Goal: Transaction & Acquisition: Book appointment/travel/reservation

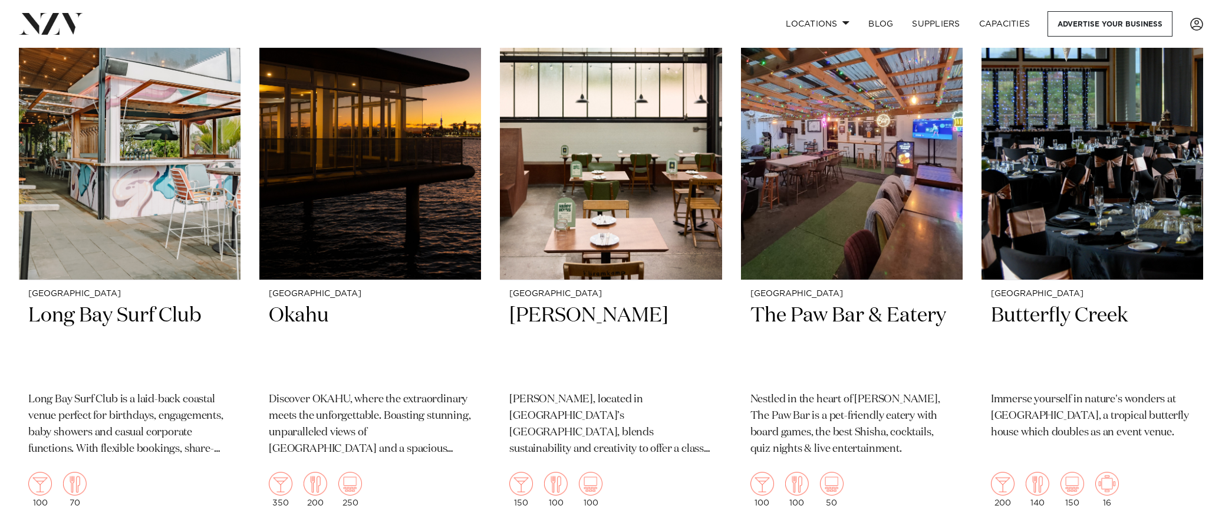
scroll to position [8076, 0]
click at [1081, 244] on img at bounding box center [1093, 131] width 222 height 298
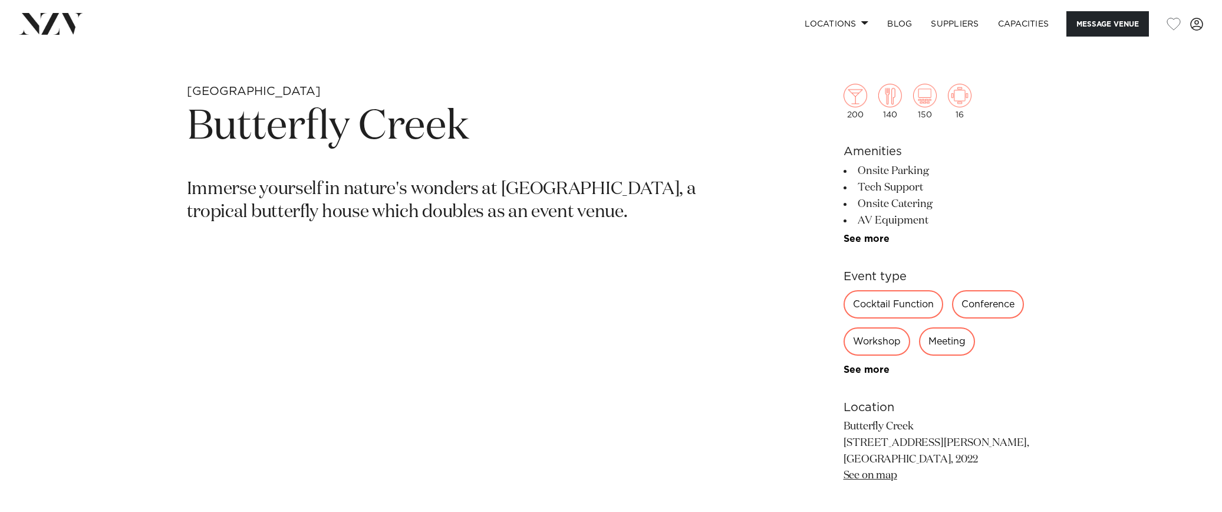
scroll to position [588, 0]
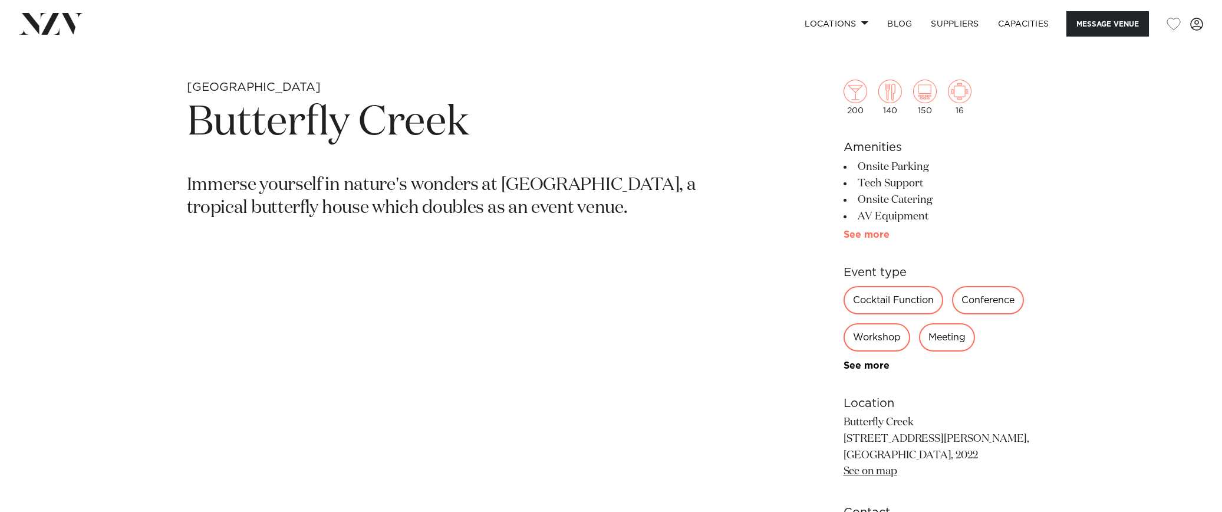
click at [877, 233] on link "See more" at bounding box center [890, 234] width 92 height 9
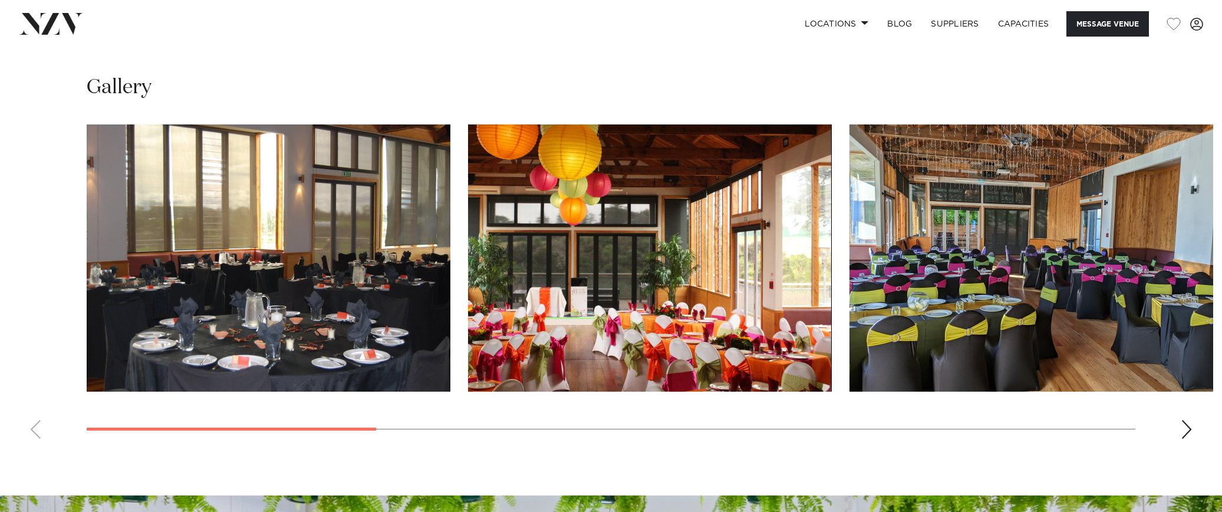
scroll to position [1260, 0]
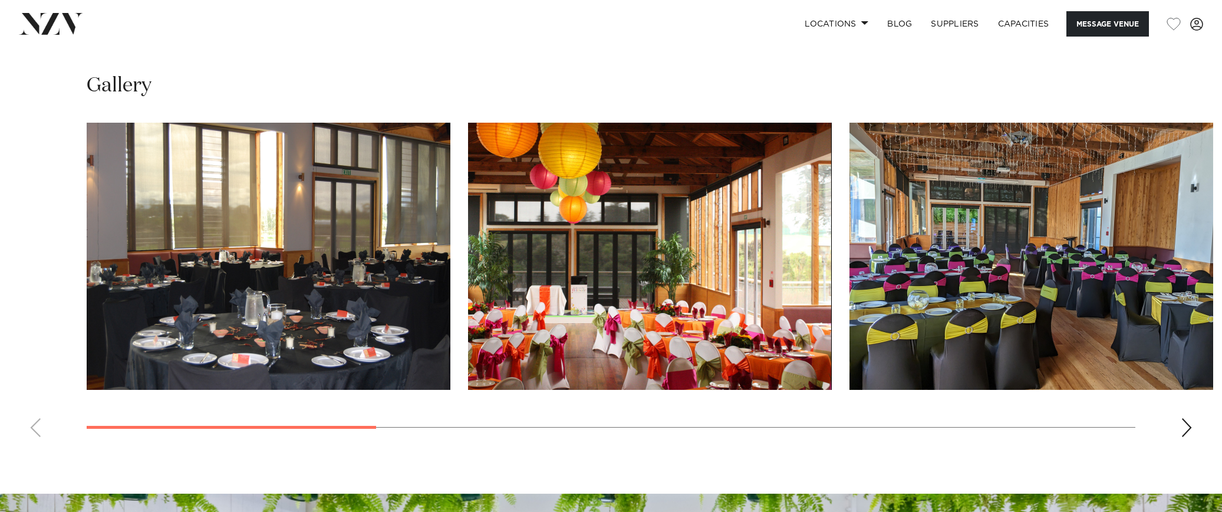
click at [1184, 426] on div "Next slide" at bounding box center [1187, 427] width 12 height 19
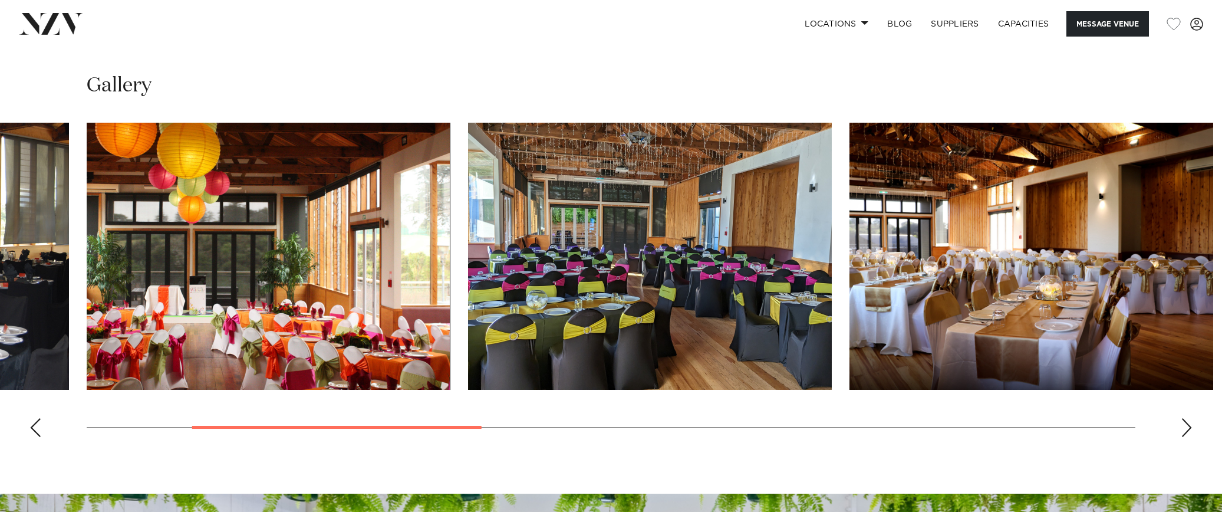
click at [1184, 426] on div "Next slide" at bounding box center [1187, 427] width 12 height 19
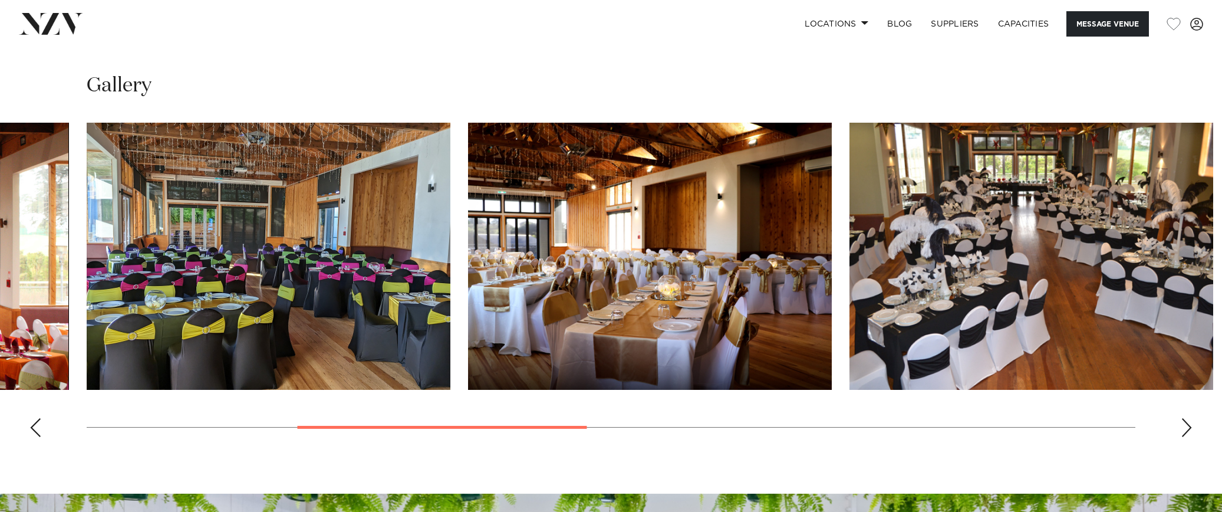
click at [1184, 426] on div "Next slide" at bounding box center [1187, 427] width 12 height 19
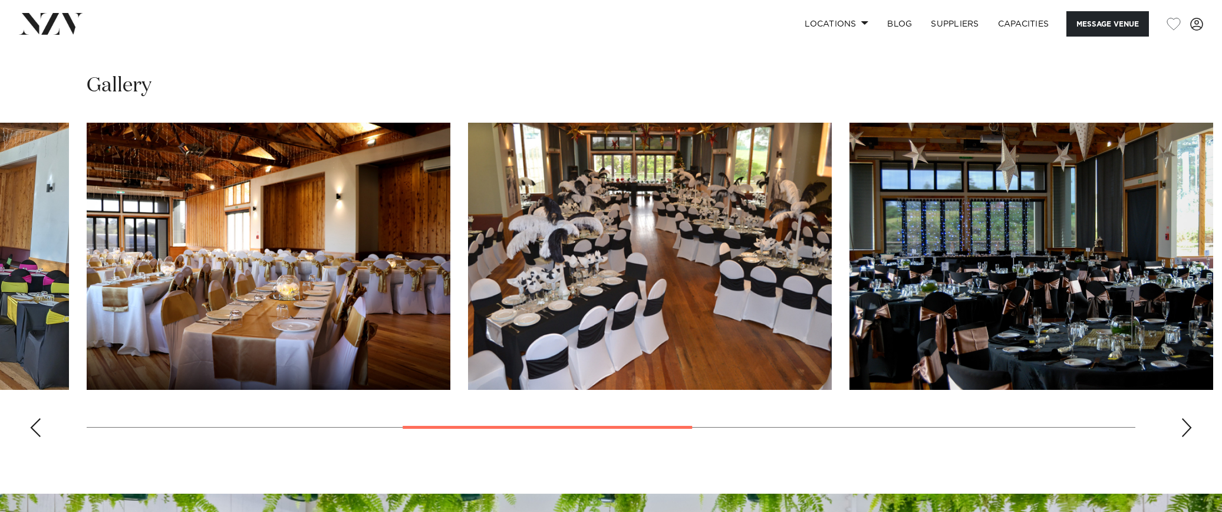
click at [1184, 426] on div "Next slide" at bounding box center [1187, 427] width 12 height 19
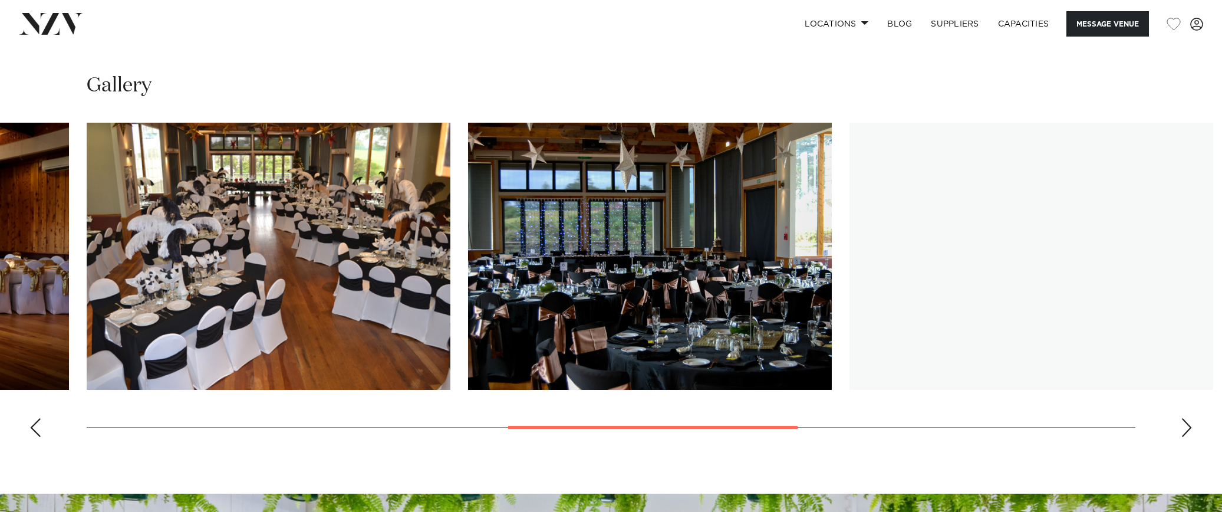
click at [1184, 426] on div "Next slide" at bounding box center [1187, 427] width 12 height 19
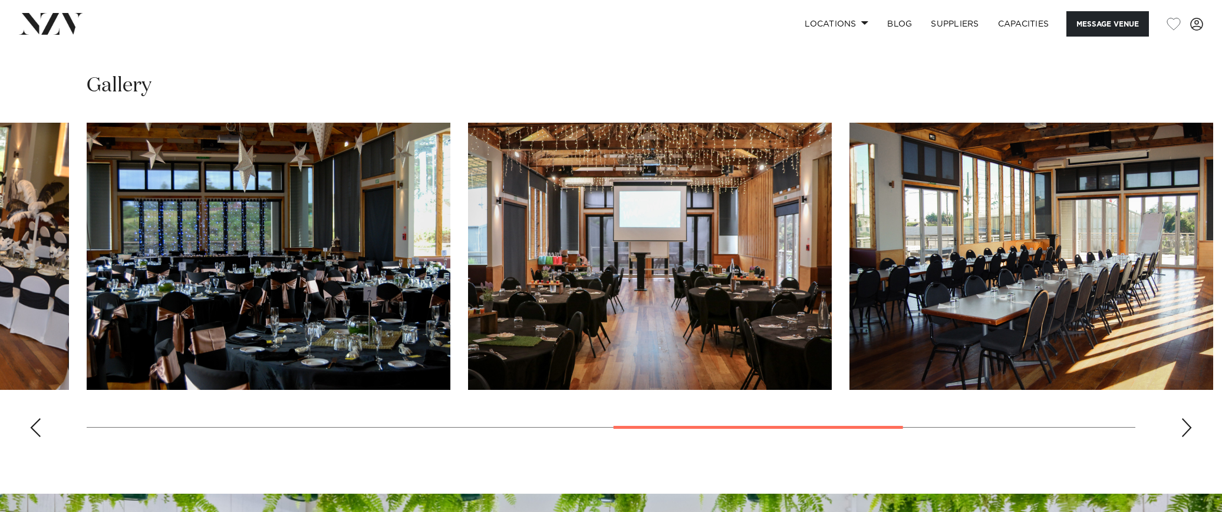
click at [1184, 426] on div "Next slide" at bounding box center [1187, 427] width 12 height 19
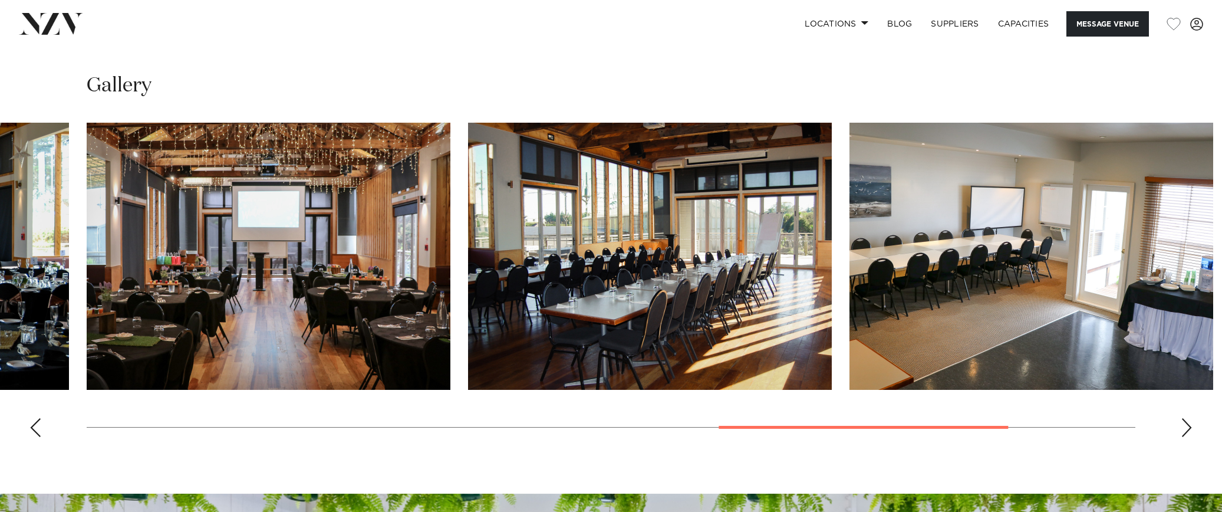
click at [1184, 426] on div "Next slide" at bounding box center [1187, 427] width 12 height 19
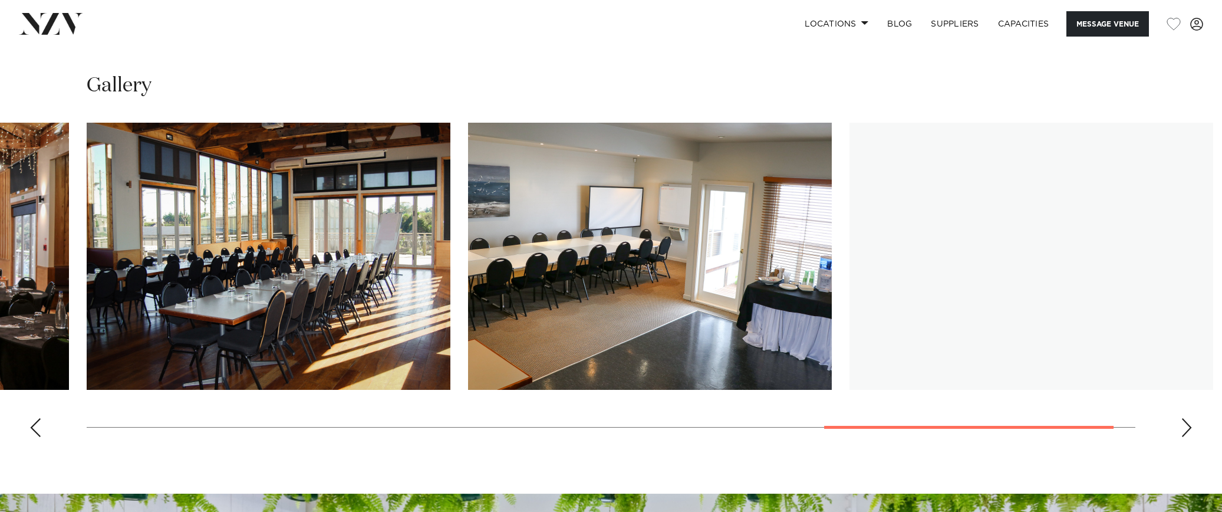
click at [1184, 426] on div "Next slide" at bounding box center [1187, 427] width 12 height 19
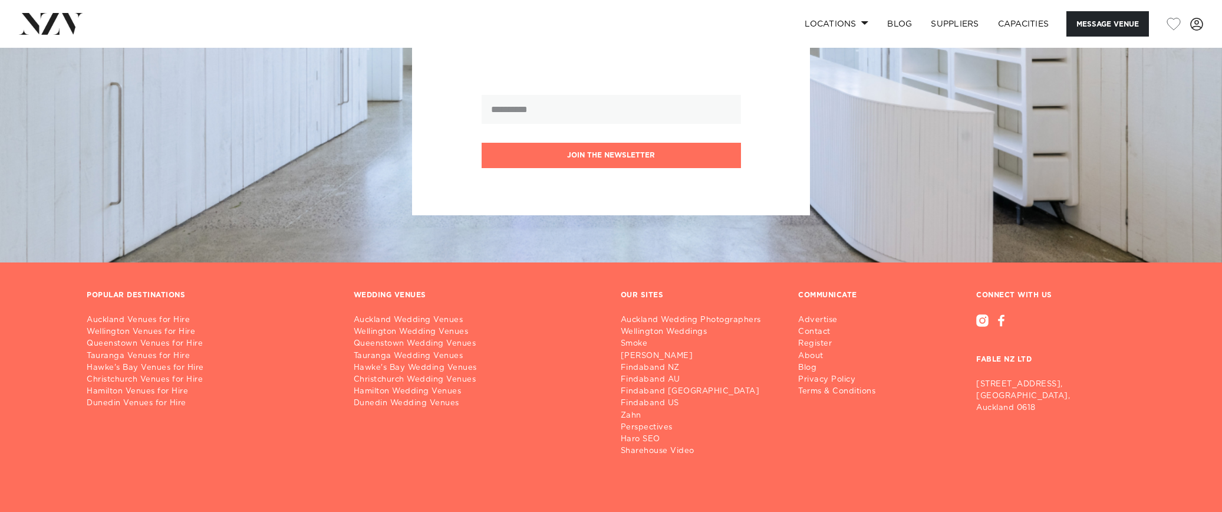
scroll to position [1891, 0]
